Goal: Task Accomplishment & Management: Manage account settings

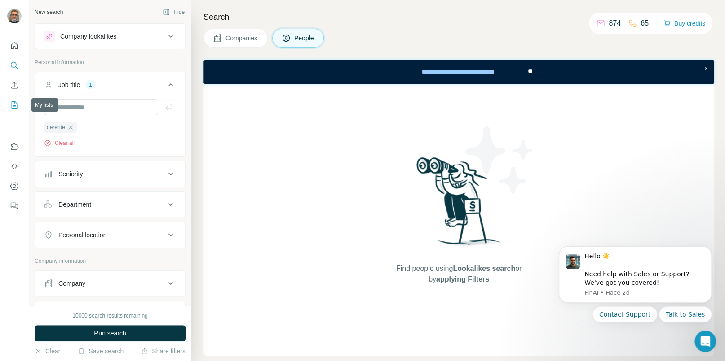
click at [13, 108] on icon "My lists" at bounding box center [15, 104] width 6 height 7
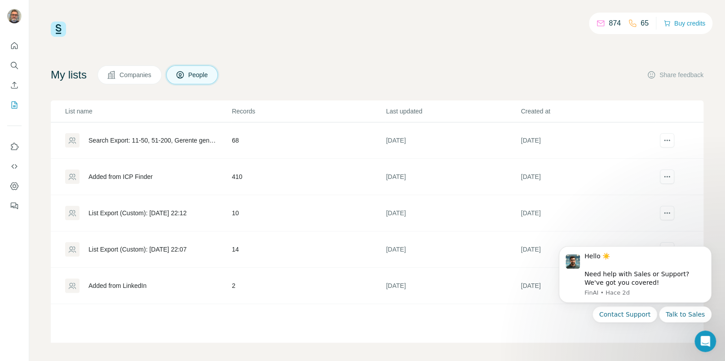
click at [139, 174] on div "Added from ICP Finder" at bounding box center [120, 176] width 64 height 9
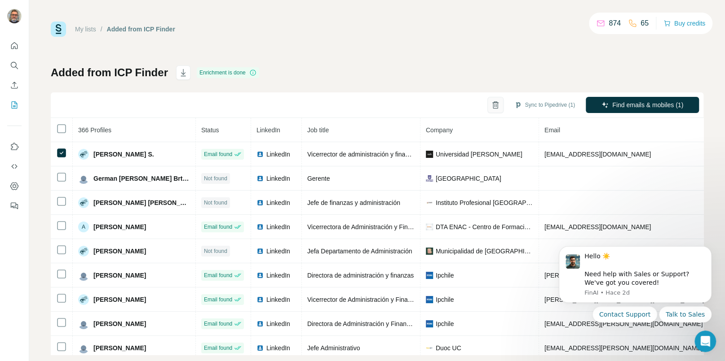
click at [497, 105] on button "button" at bounding box center [495, 105] width 16 height 16
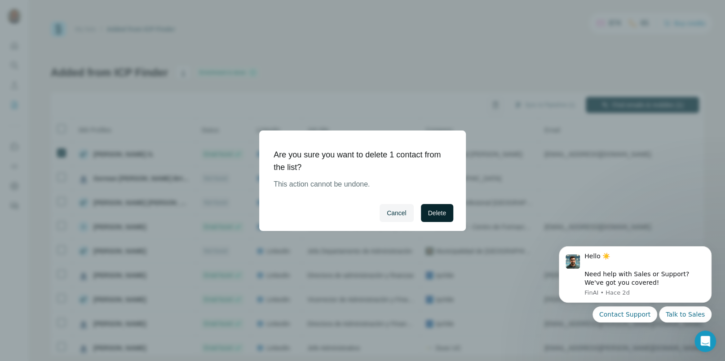
click at [436, 212] on span "Delete" at bounding box center [437, 213] width 18 height 9
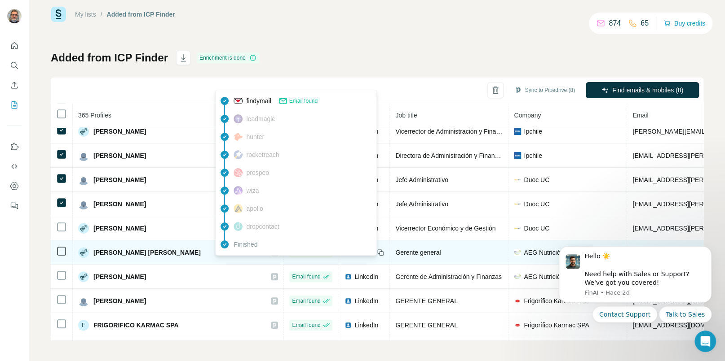
scroll to position [137, 0]
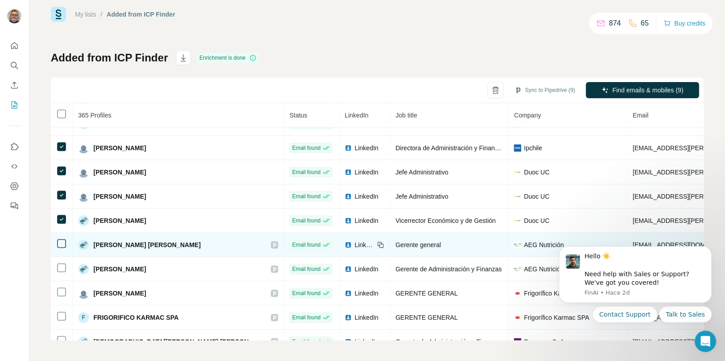
click at [57, 240] on icon at bounding box center [61, 243] width 11 height 11
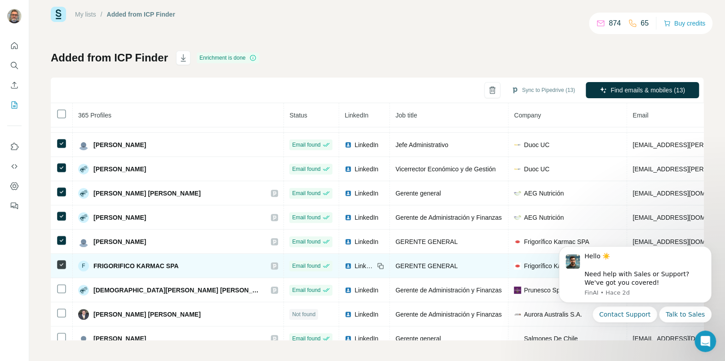
scroll to position [199, 0]
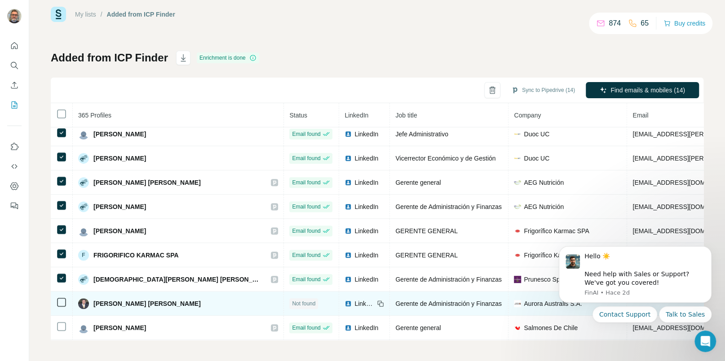
click at [63, 298] on td at bounding box center [62, 304] width 22 height 24
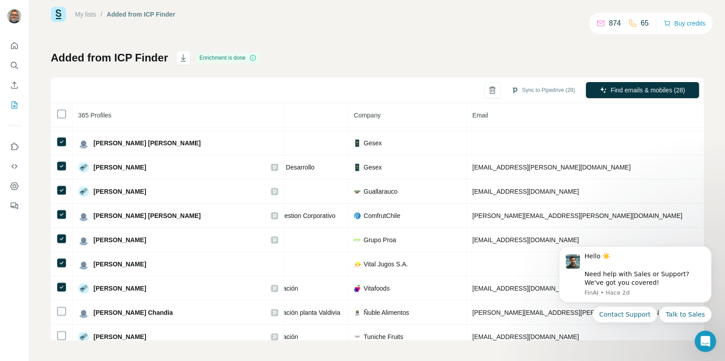
scroll to position [530, 0]
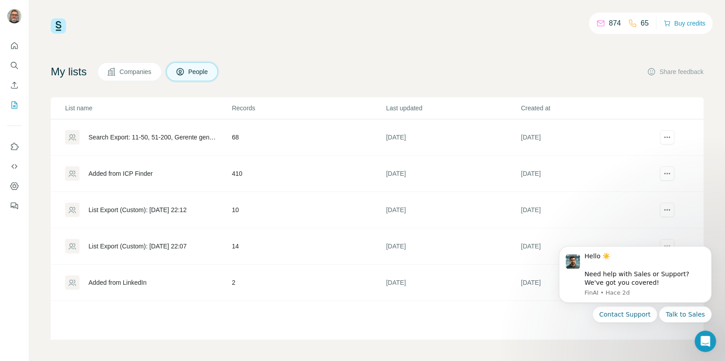
scroll to position [3, 0]
click at [128, 175] on div "Added from ICP Finder" at bounding box center [120, 174] width 64 height 9
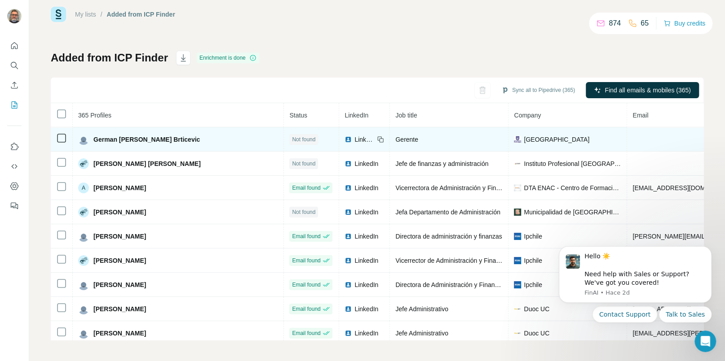
scroll to position [3, 0]
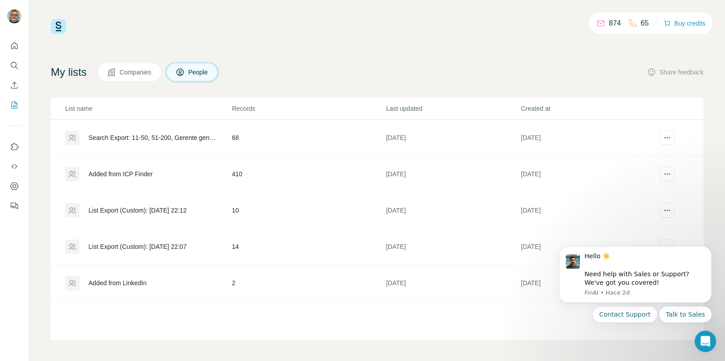
click at [159, 134] on div "Search Export: 11-50, 51-200, Gerente general, Gerente de oficina, Gerente asis…" at bounding box center [152, 137] width 128 height 9
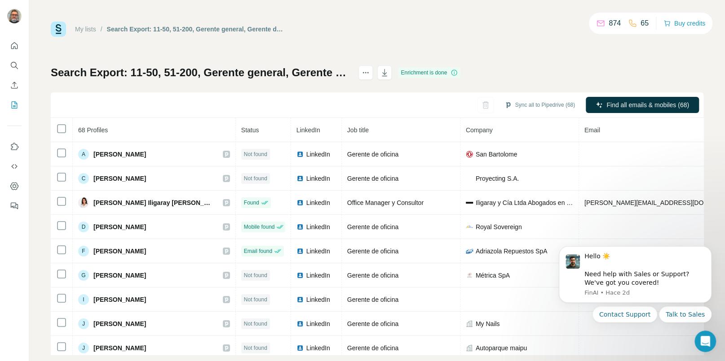
click at [94, 29] on link "My lists" at bounding box center [85, 29] width 21 height 7
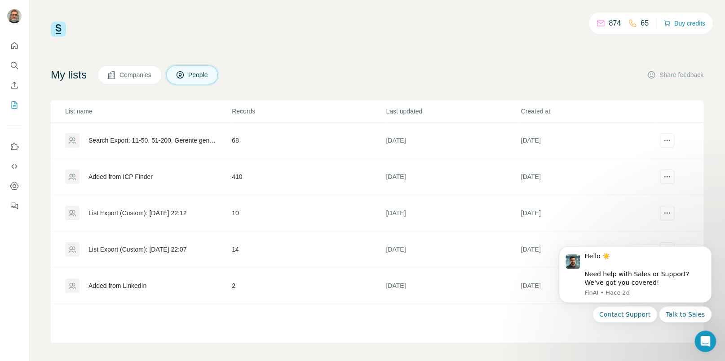
click at [137, 174] on div "Added from ICP Finder" at bounding box center [120, 176] width 64 height 9
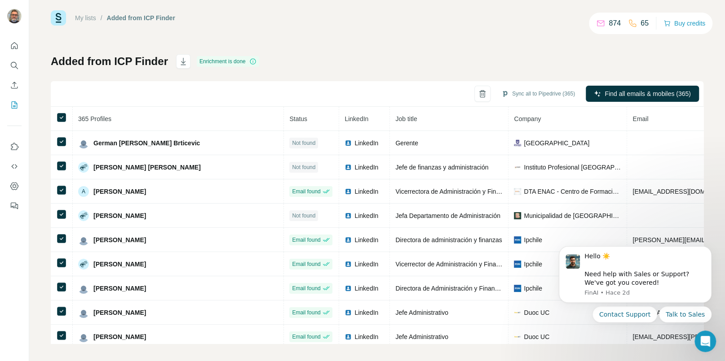
click at [299, 90] on div "Sync all to Pipedrive (365) Find all emails & mobiles (365)" at bounding box center [377, 94] width 652 height 26
click at [358, 87] on div "Sync all to Pipedrive (365) Find all emails & mobiles (365)" at bounding box center [377, 94] width 652 height 26
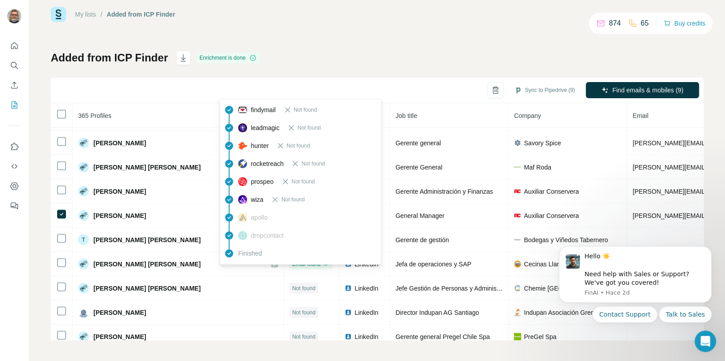
scroll to position [1048, 0]
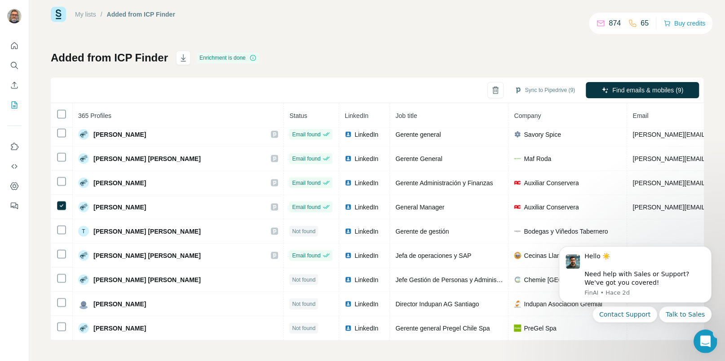
click at [700, 335] on icon "Abrir Intercom Messenger" at bounding box center [703, 340] width 15 height 15
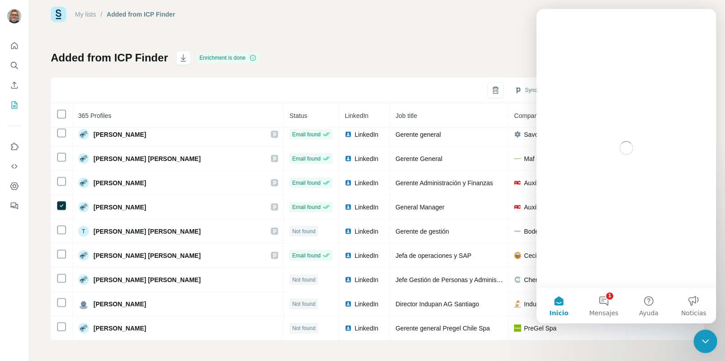
scroll to position [0, 0]
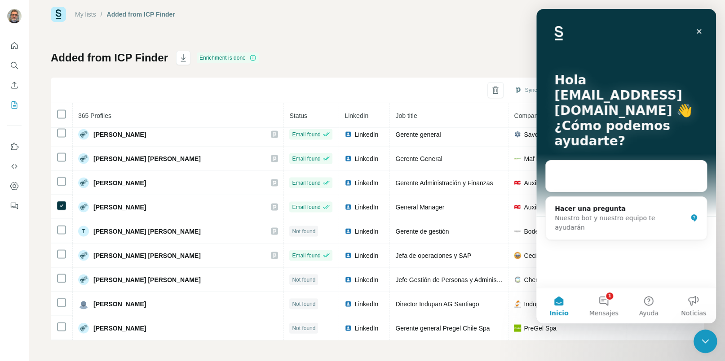
click at [700, 335] on icon "Cerrar Intercom Messenger" at bounding box center [703, 340] width 11 height 11
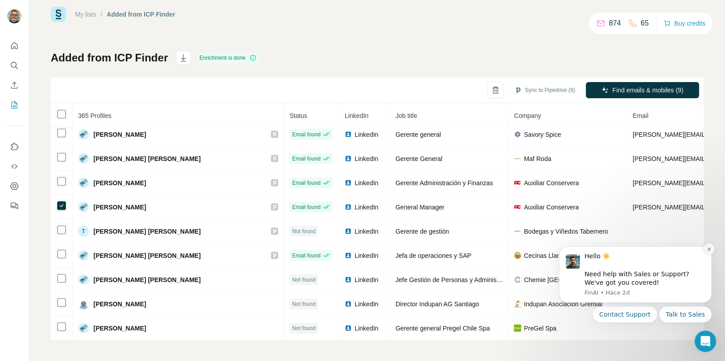
drag, startPoint x: 711, startPoint y: 250, endPoint x: 1259, endPoint y: 487, distance: 596.9
click at [711, 250] on icon "Dismiss notification" at bounding box center [708, 249] width 5 height 5
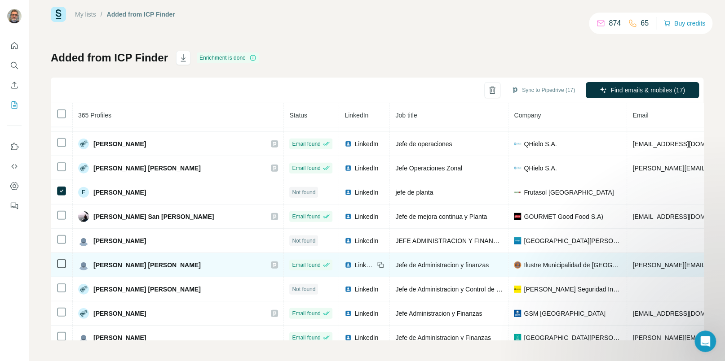
scroll to position [1428, 0]
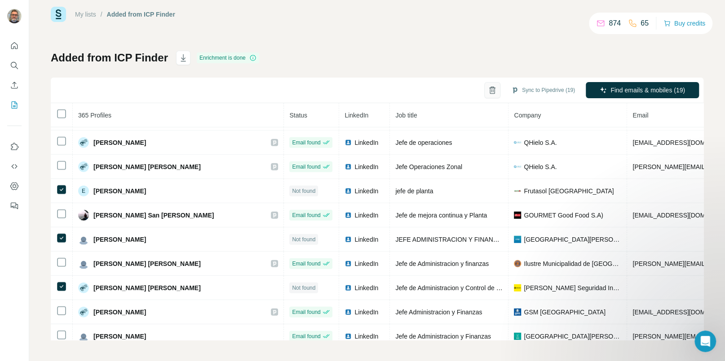
click at [489, 88] on icon "button" at bounding box center [491, 91] width 5 height 6
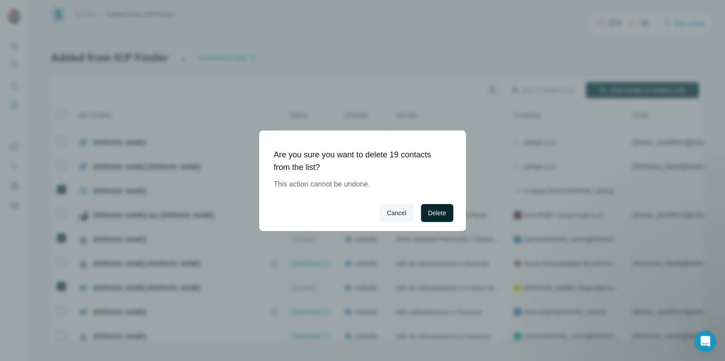
click at [443, 209] on span "Delete" at bounding box center [437, 213] width 18 height 9
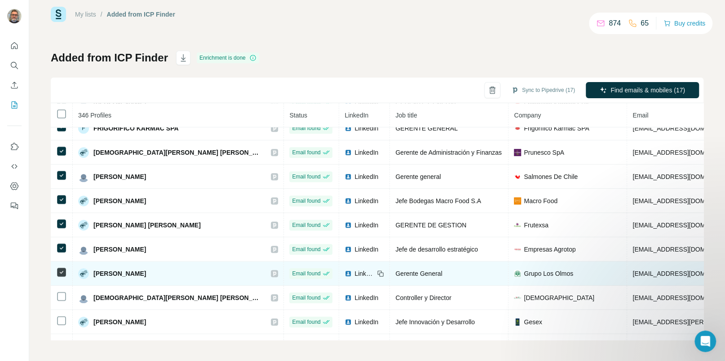
scroll to position [255, 0]
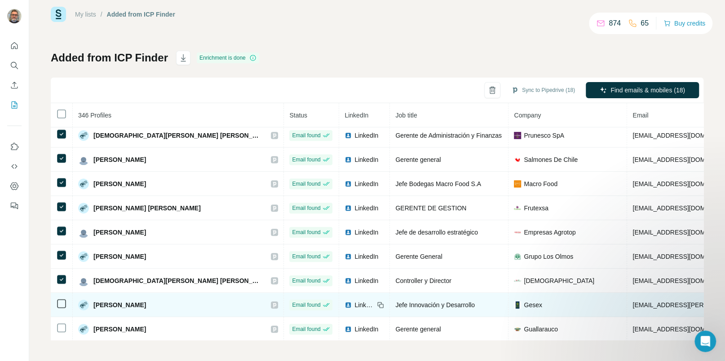
click at [60, 301] on icon at bounding box center [61, 304] width 11 height 11
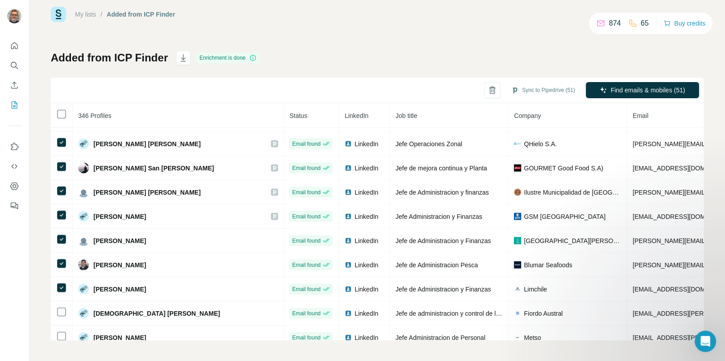
scroll to position [1063, 0]
click at [60, 312] on td at bounding box center [62, 313] width 22 height 24
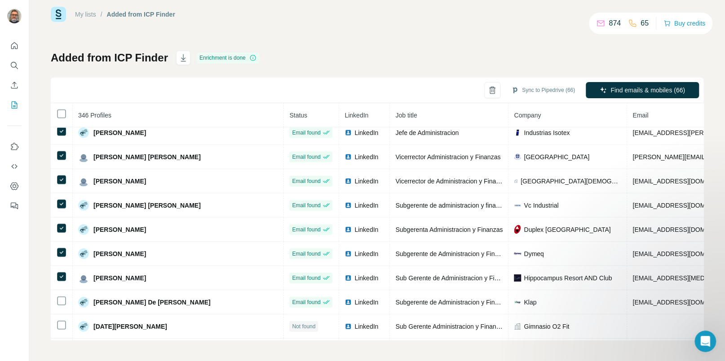
scroll to position [1438, 0]
click at [61, 314] on td at bounding box center [62, 302] width 22 height 24
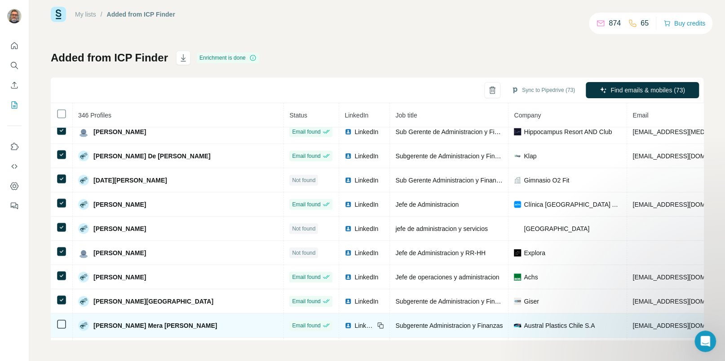
scroll to position [1588, 0]
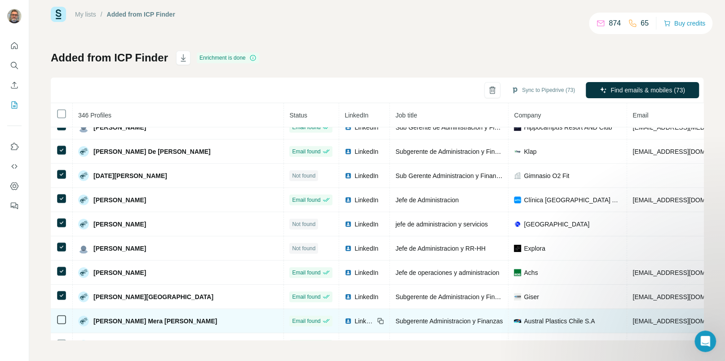
click at [61, 325] on icon at bounding box center [61, 320] width 11 height 11
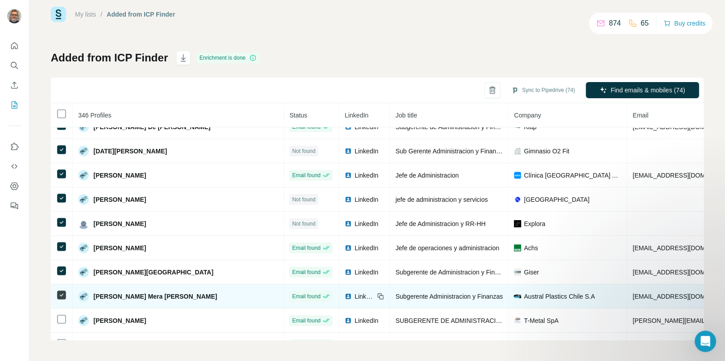
click at [61, 325] on icon at bounding box center [61, 319] width 11 height 11
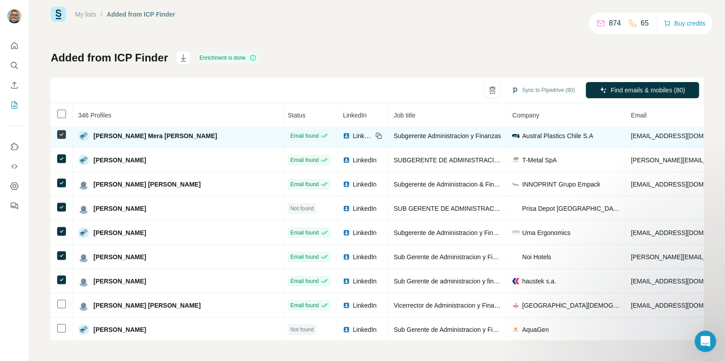
scroll to position [1774, 2]
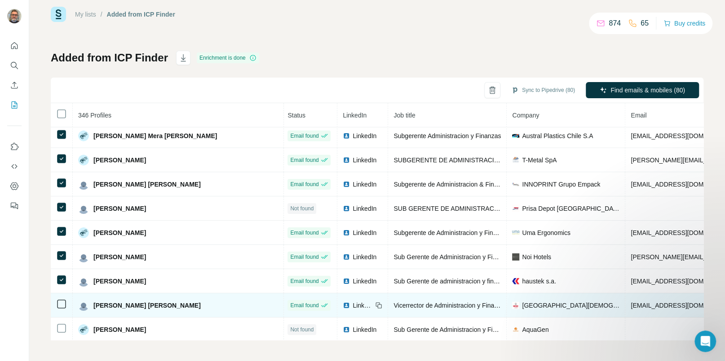
click at [60, 318] on td at bounding box center [62, 306] width 22 height 24
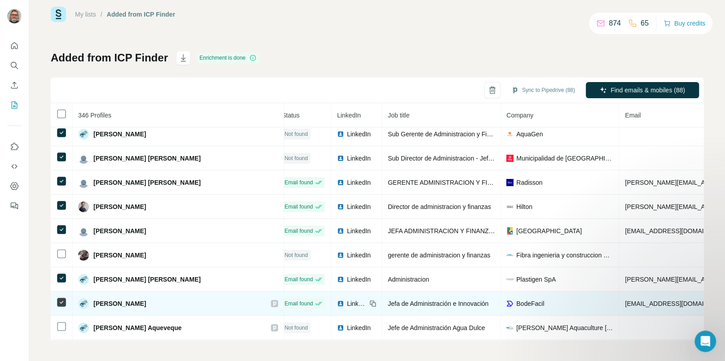
scroll to position [1983, 8]
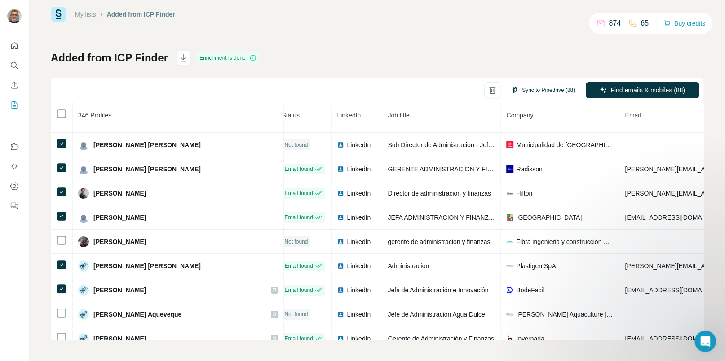
click at [529, 88] on button "Sync to Pipedrive (88)" at bounding box center [543, 90] width 76 height 13
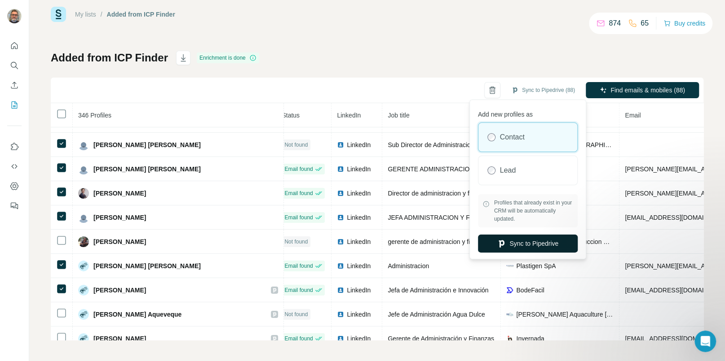
click at [551, 238] on button "Sync to Pipedrive" at bounding box center [528, 244] width 100 height 18
